Goal: Check status: Check status

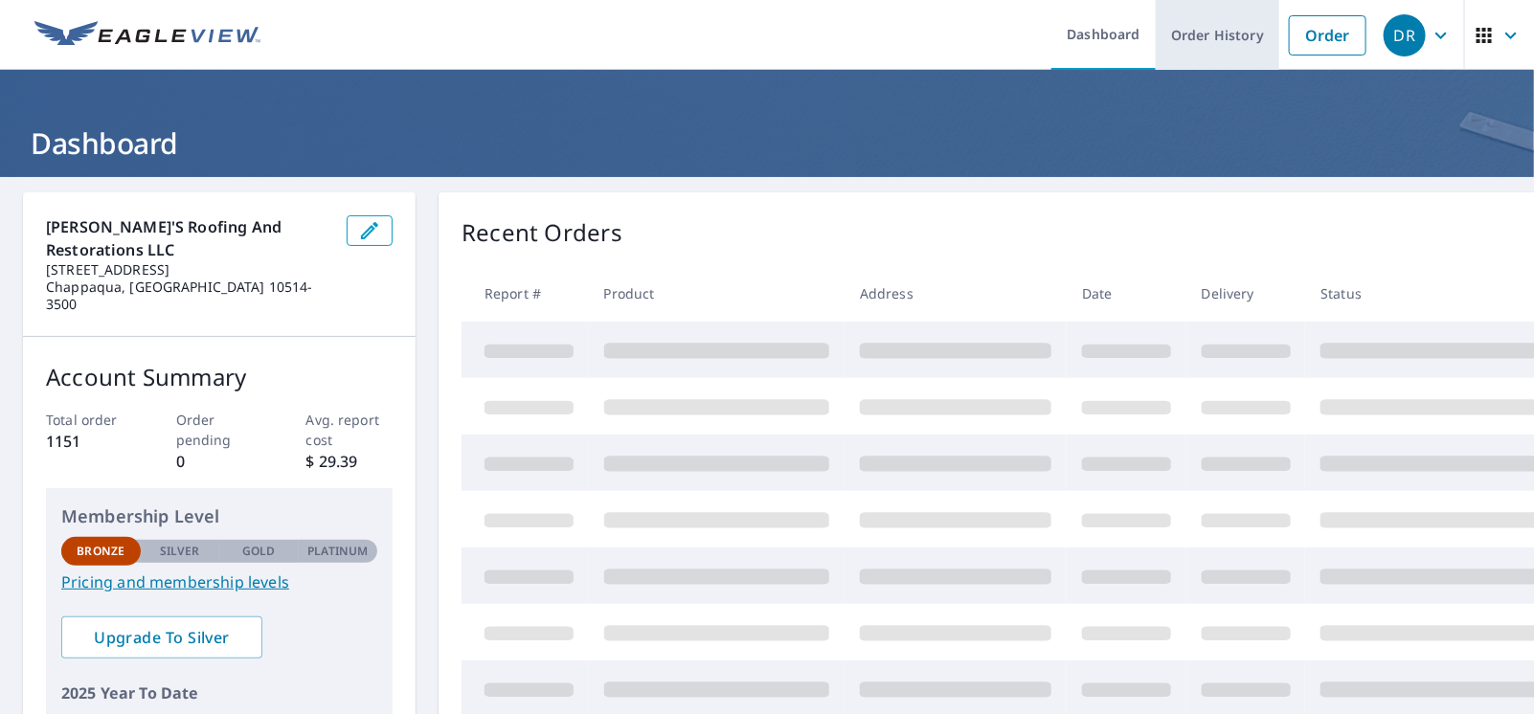
click at [1227, 36] on link "Order History" at bounding box center [1218, 35] width 124 height 70
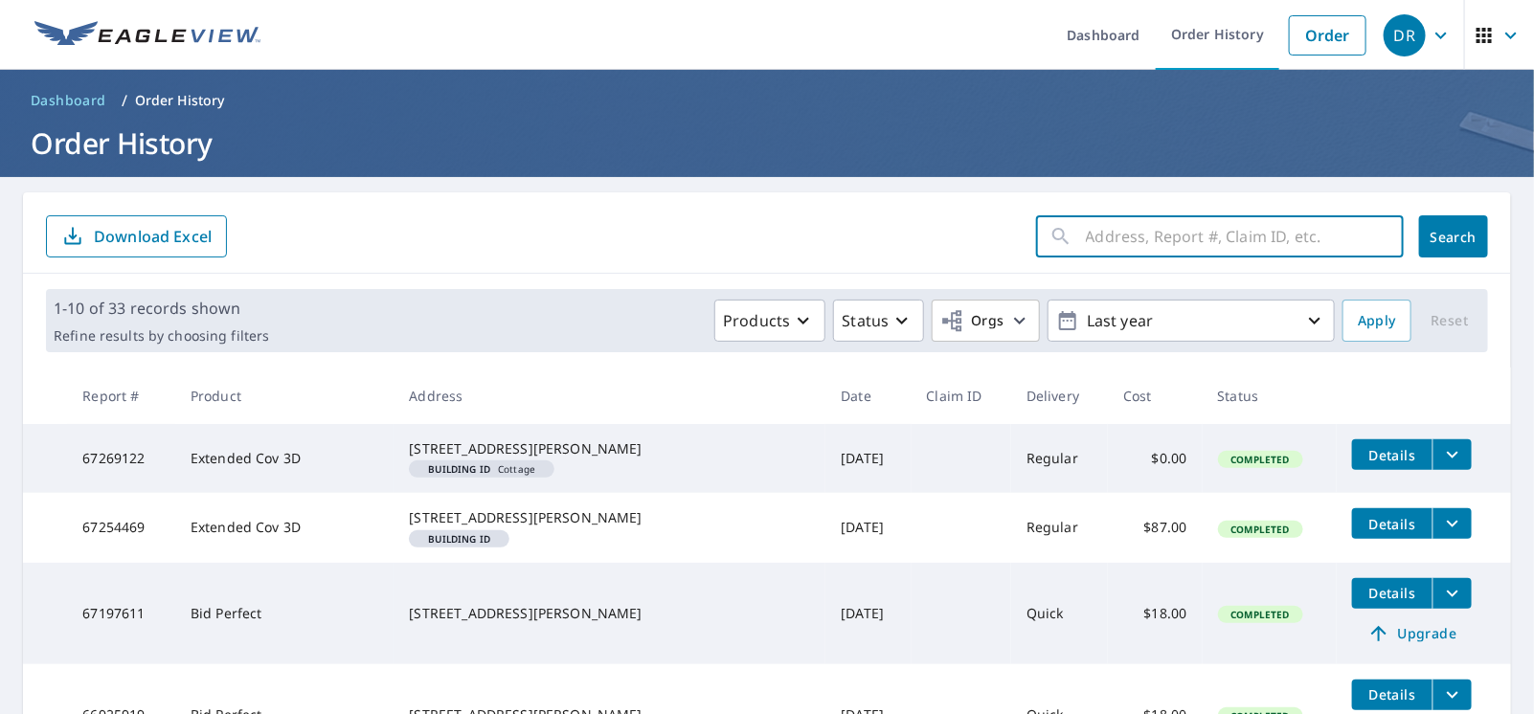
click at [1108, 232] on input "text" at bounding box center [1245, 237] width 318 height 54
type input "61 [PERSON_NAME]"
click at [1440, 239] on span "Search" at bounding box center [1453, 237] width 38 height 18
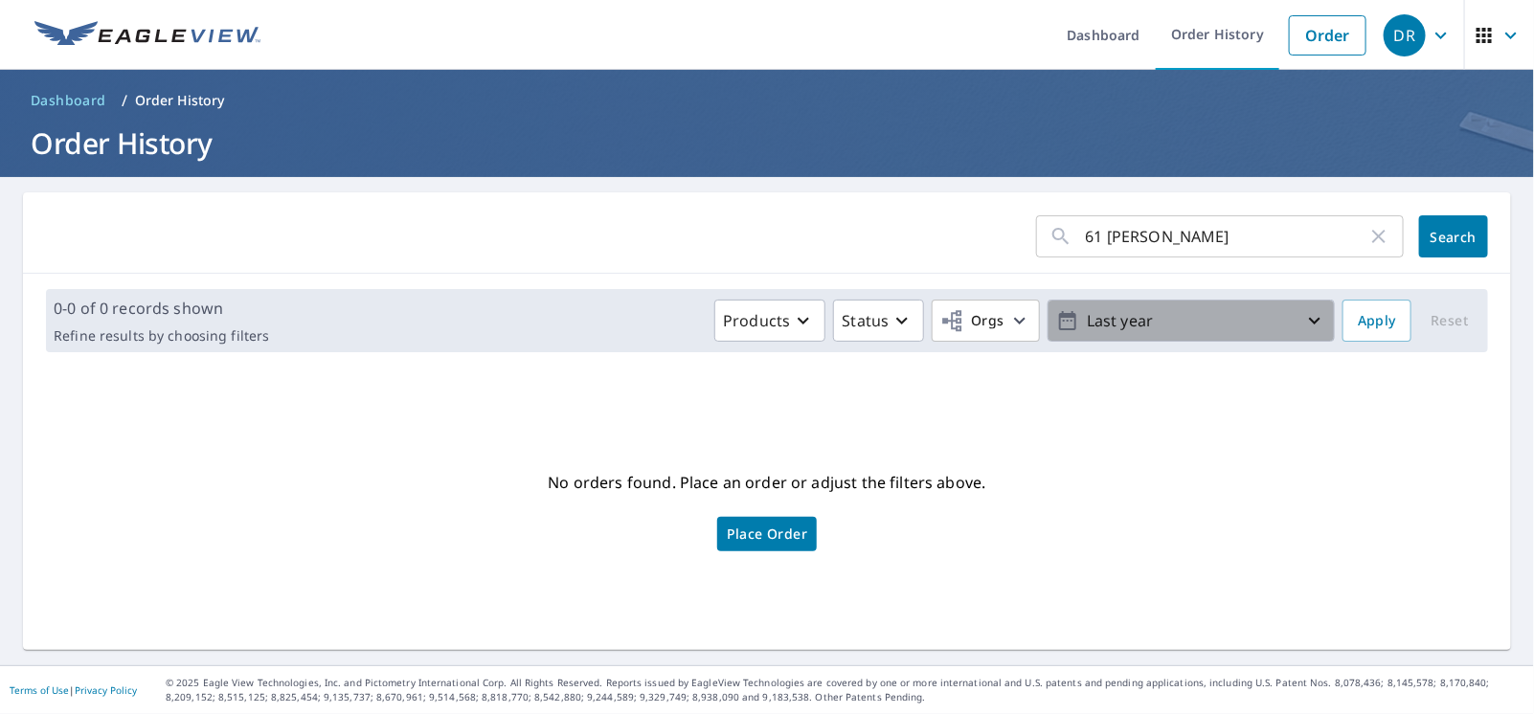
click at [1309, 320] on icon "button" at bounding box center [1314, 321] width 11 height 7
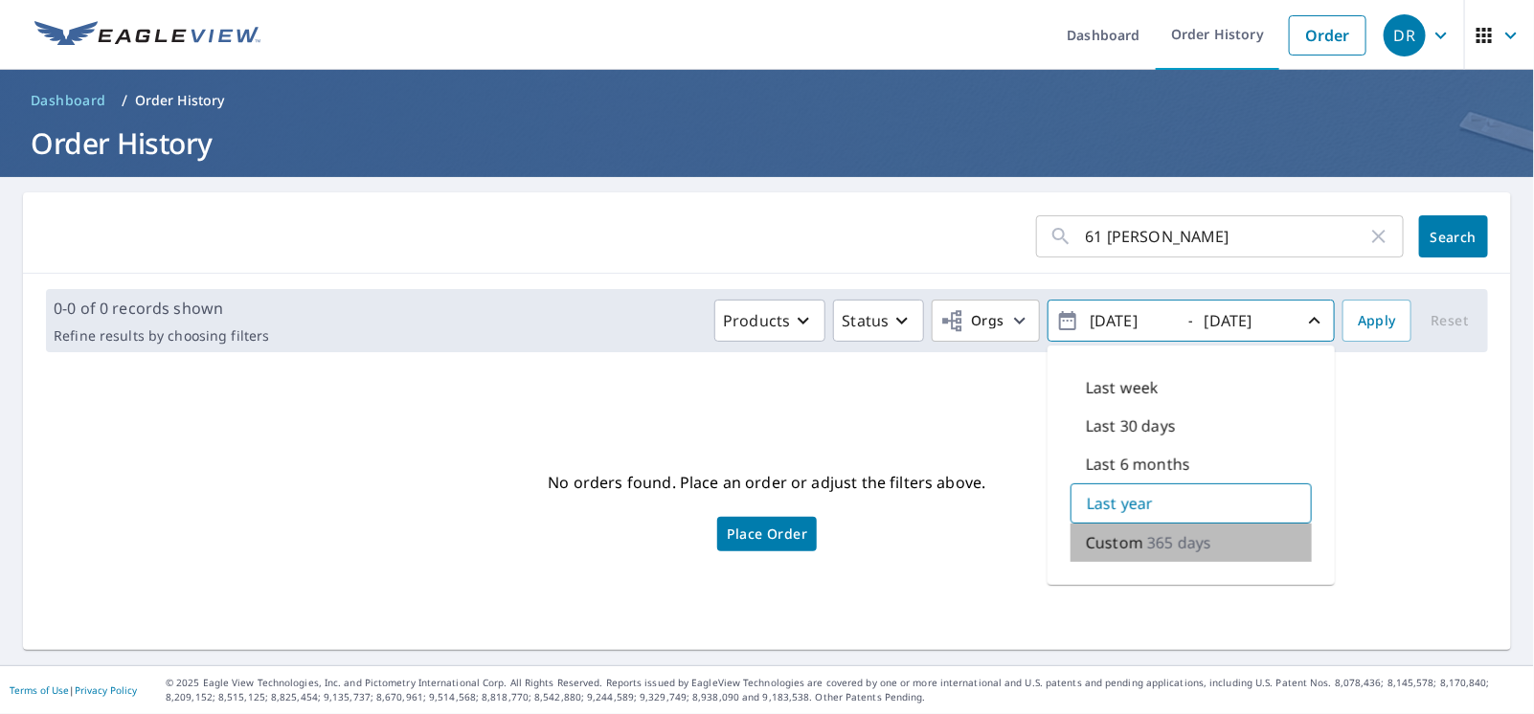
click at [1184, 547] on p "365 days" at bounding box center [1179, 542] width 64 height 23
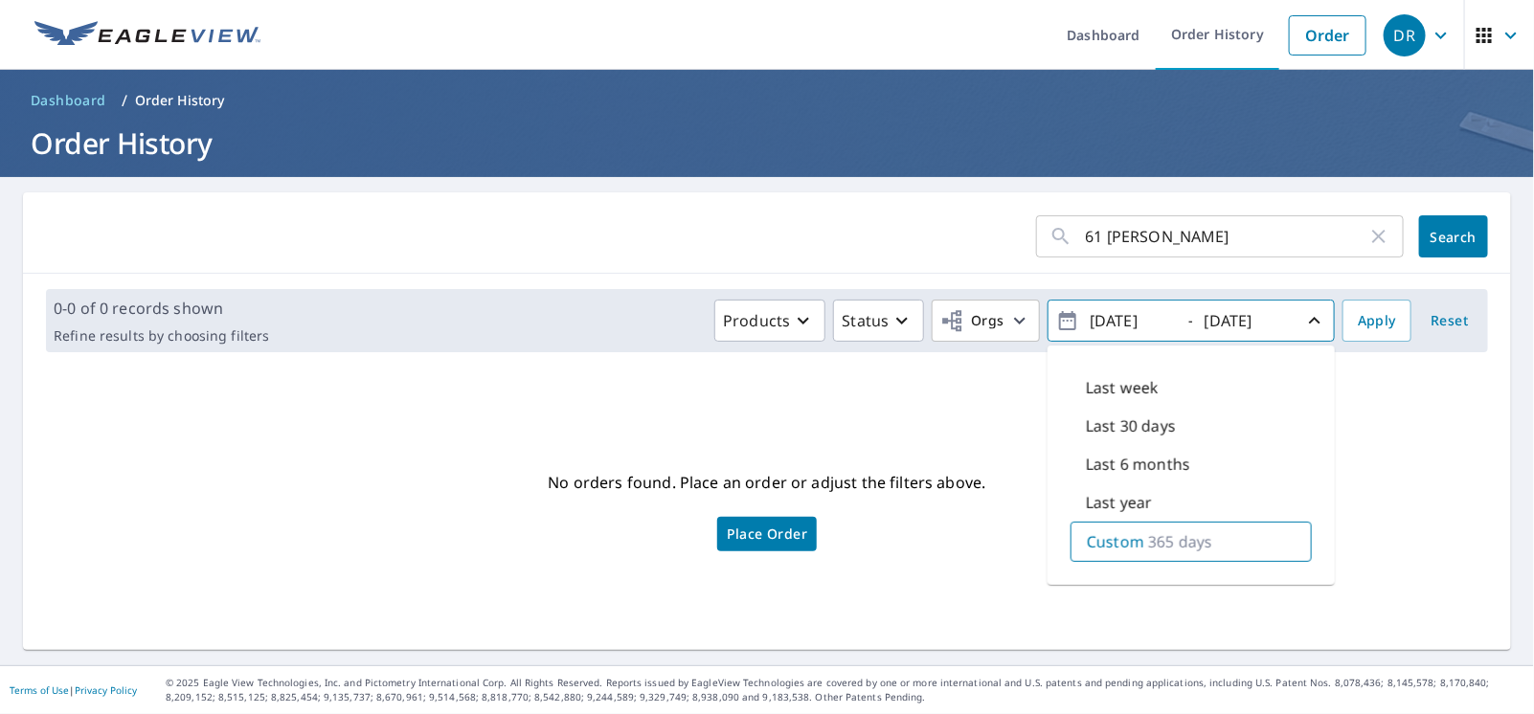
click at [1303, 323] on icon "button" at bounding box center [1314, 320] width 23 height 23
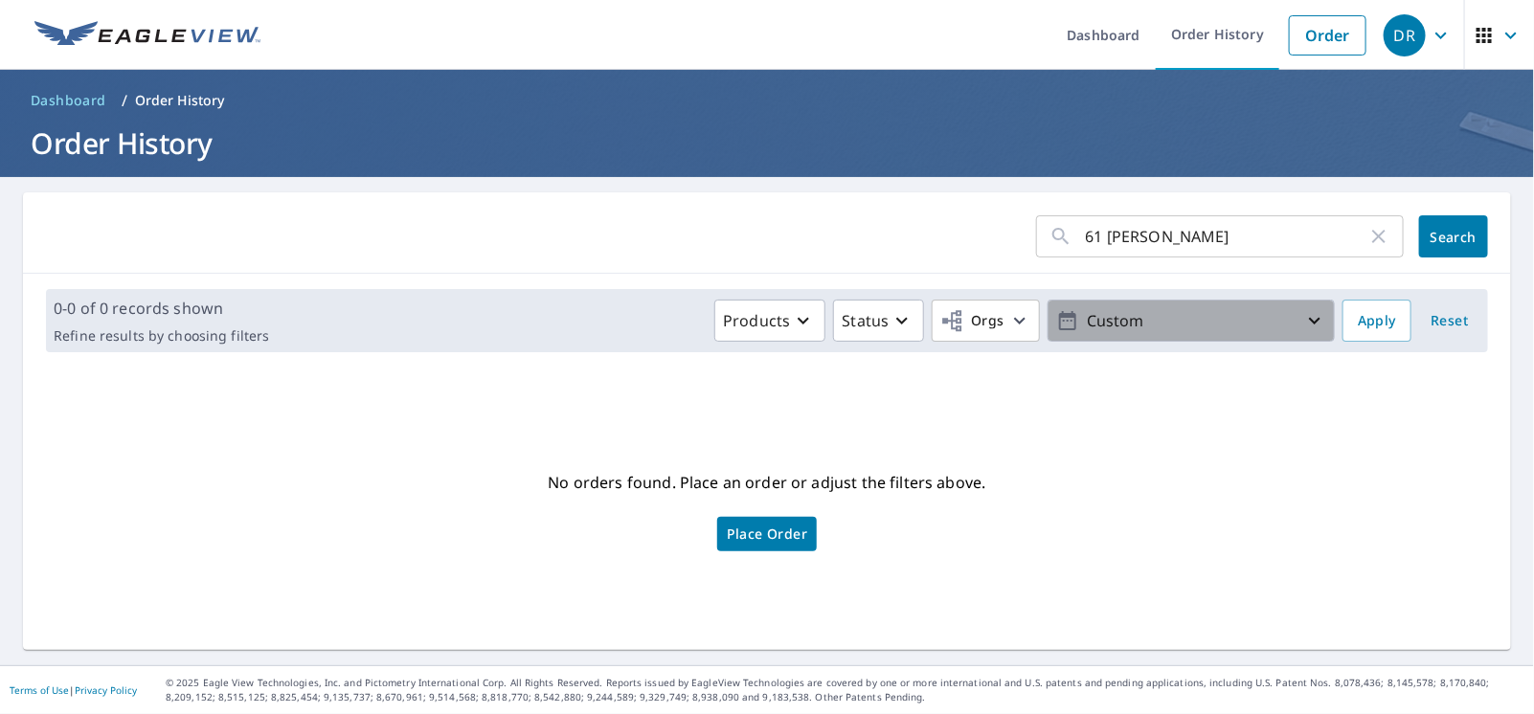
click at [1309, 323] on icon "button" at bounding box center [1314, 321] width 11 height 7
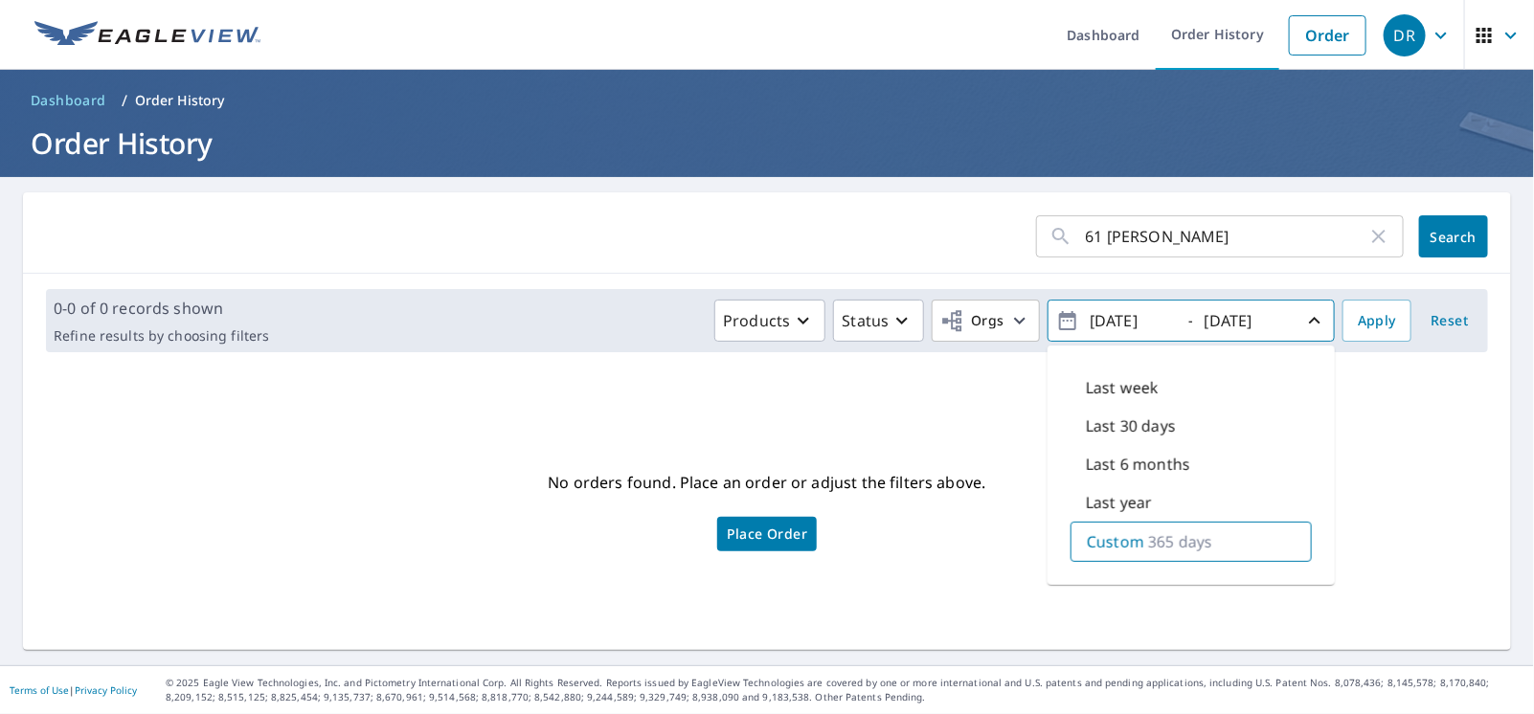
click at [1303, 320] on icon "button" at bounding box center [1314, 320] width 23 height 23
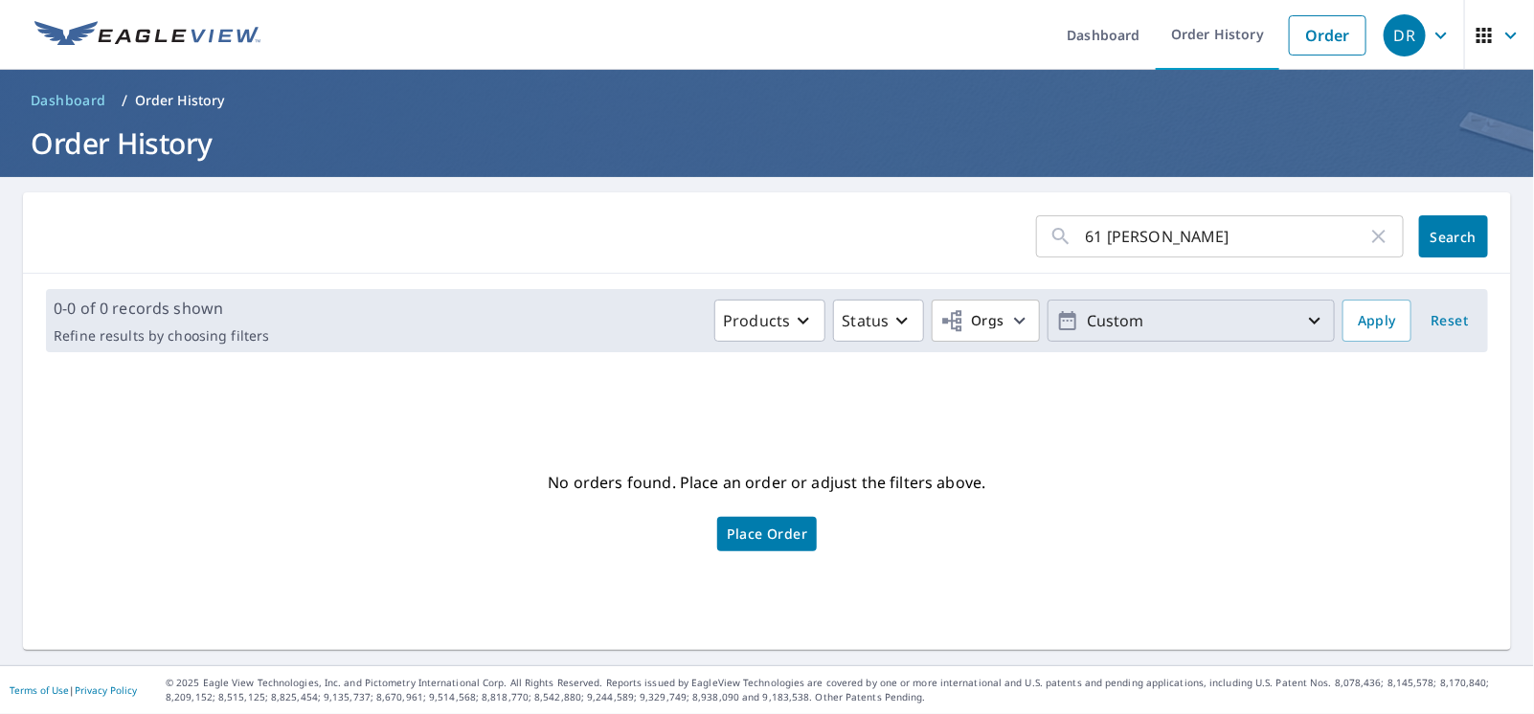
click at [1059, 319] on icon "button" at bounding box center [1067, 320] width 23 height 23
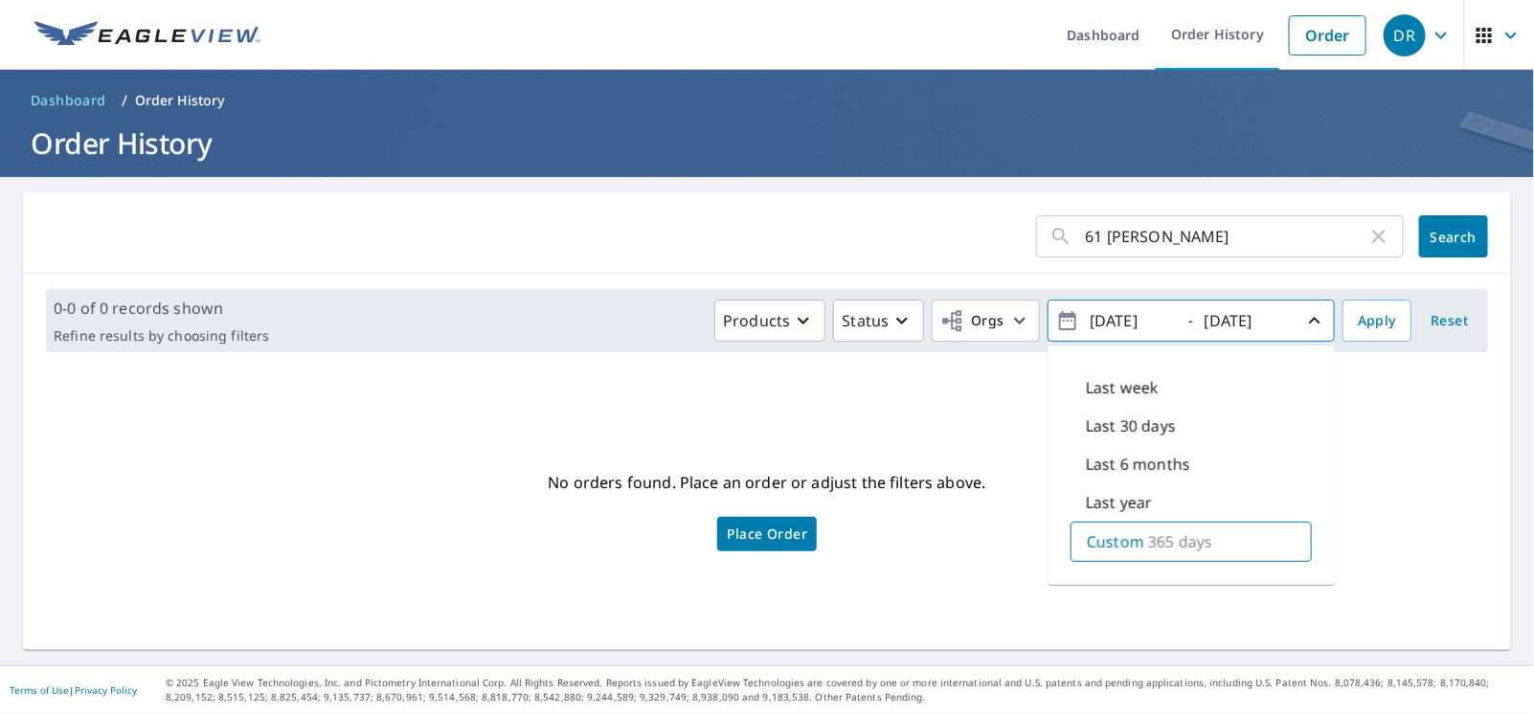
click at [1110, 318] on input "[DATE]" at bounding box center [1131, 320] width 94 height 31
type input "[DATE]"
click at [1453, 232] on span "Search" at bounding box center [1453, 237] width 38 height 18
